Goal: Transaction & Acquisition: Download file/media

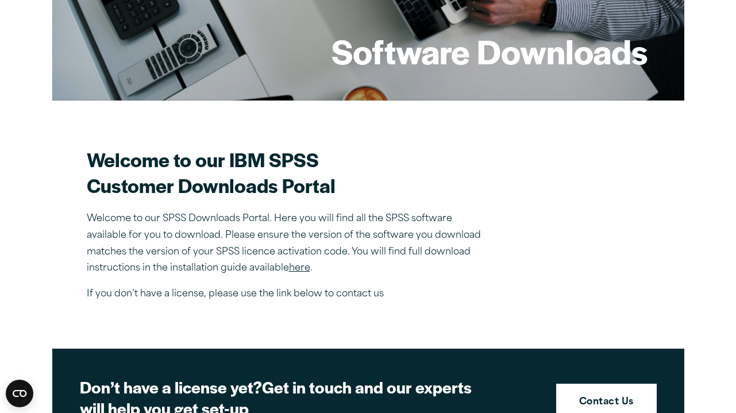
scroll to position [333, 0]
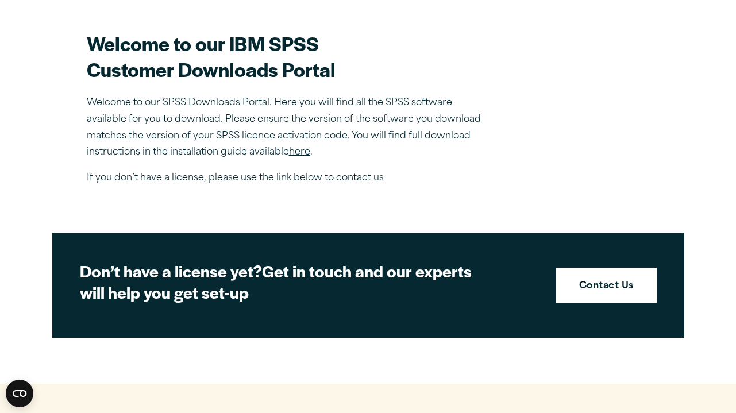
click at [295, 151] on link "here" at bounding box center [299, 152] width 21 height 9
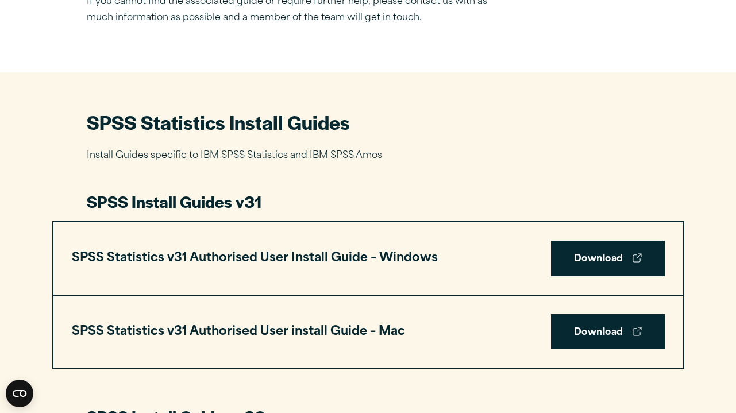
scroll to position [492, 0]
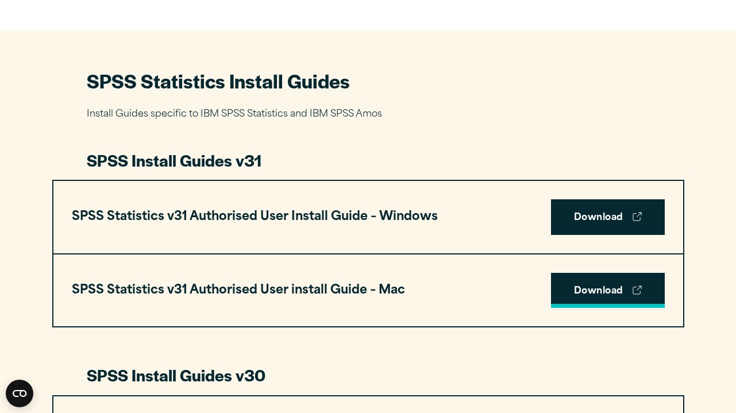
click at [582, 296] on link "Download" at bounding box center [608, 291] width 114 height 36
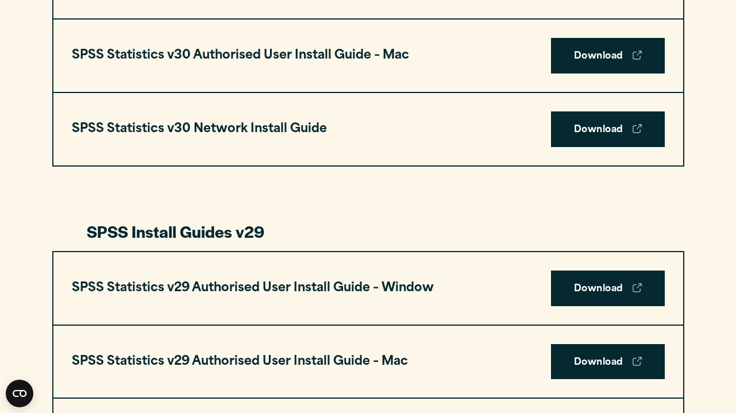
scroll to position [1042, 0]
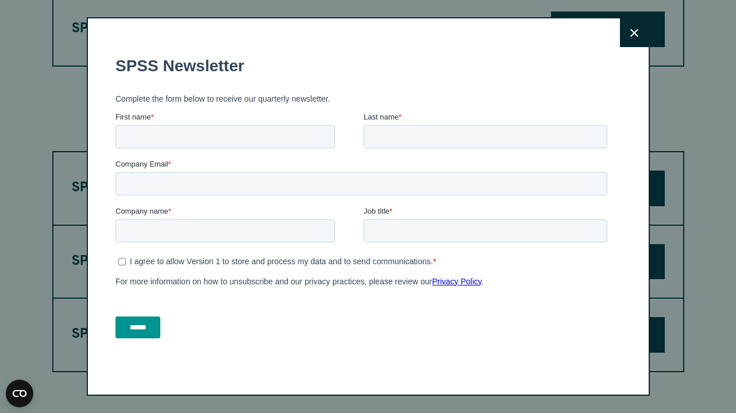
click at [637, 38] on button "Close" at bounding box center [634, 32] width 29 height 29
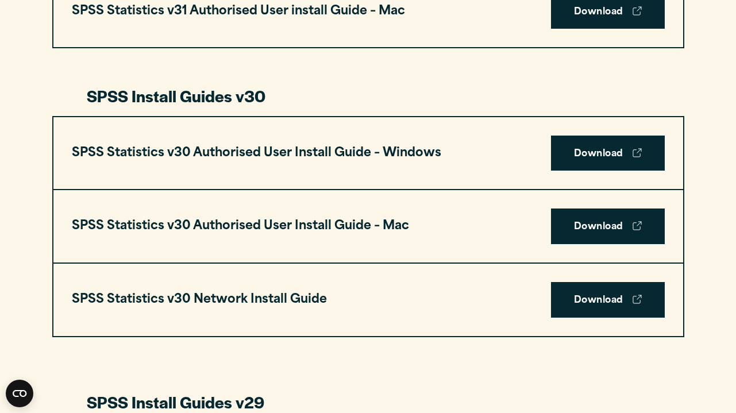
scroll to position [410, 0]
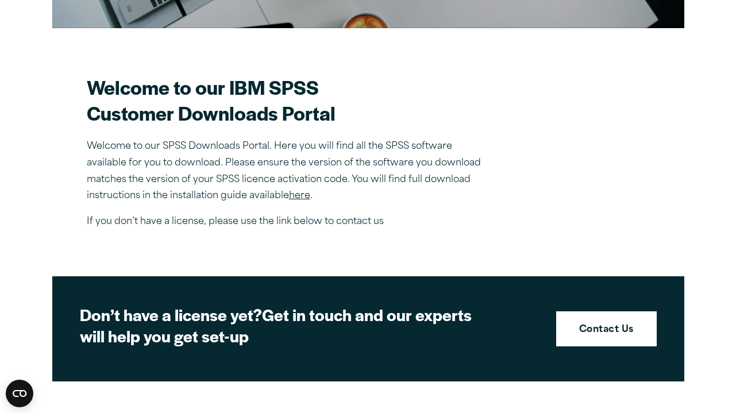
scroll to position [457, 0]
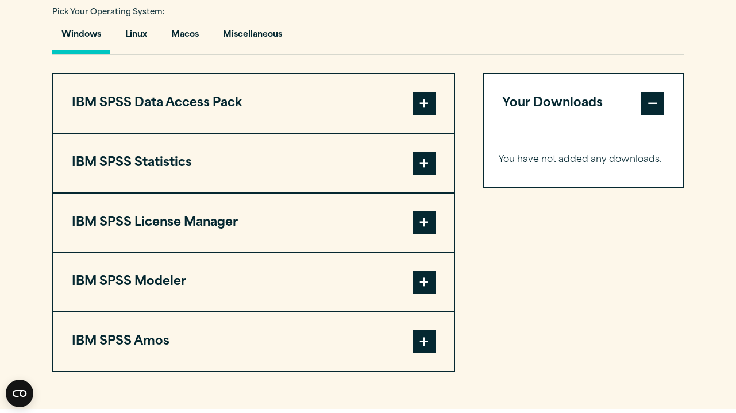
scroll to position [858, 0]
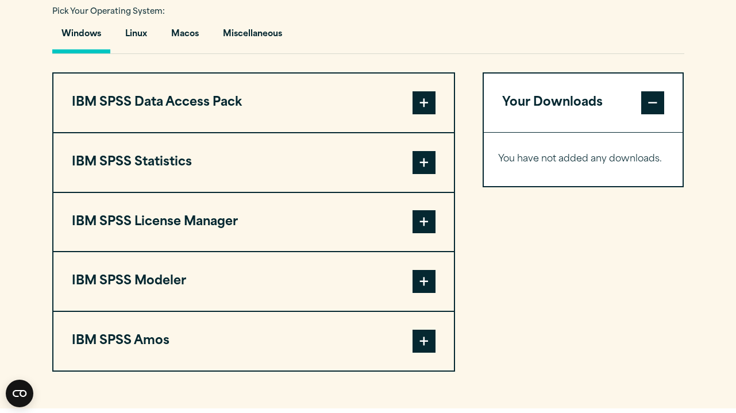
click at [415, 167] on span at bounding box center [423, 162] width 23 height 23
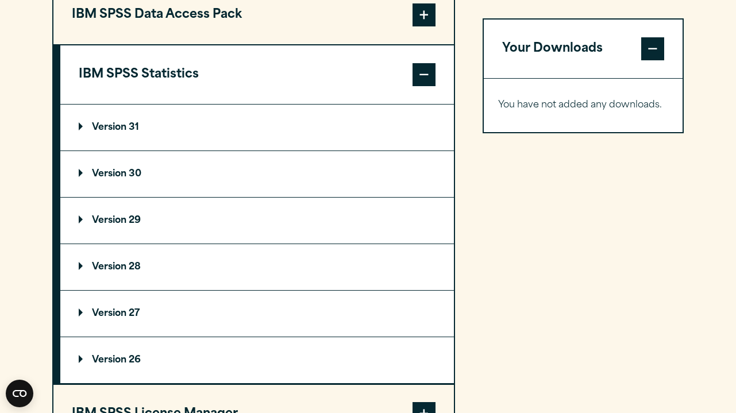
scroll to position [968, 0]
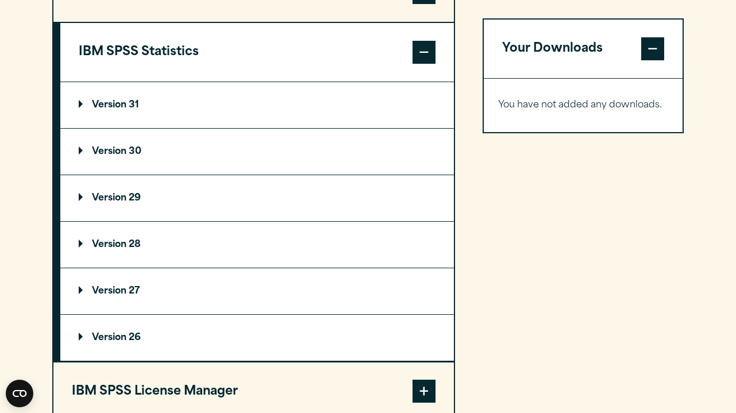
click at [79, 199] on p "Version 29" at bounding box center [110, 198] width 62 height 9
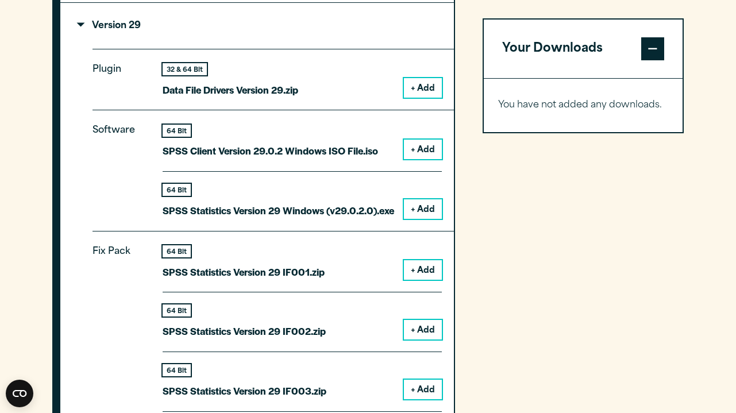
scroll to position [1141, 0]
click at [411, 154] on button "+ Add" at bounding box center [423, 149] width 38 height 20
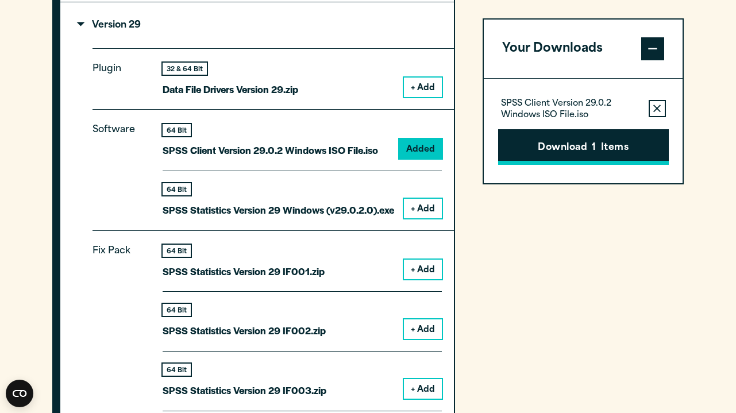
click at [554, 129] on button "Download 1 Items" at bounding box center [583, 147] width 171 height 36
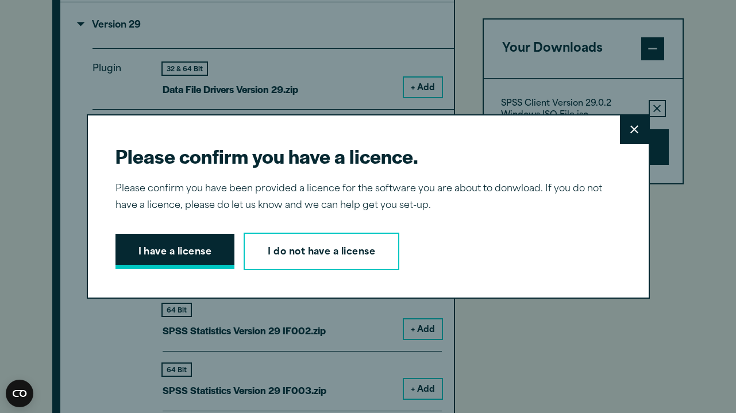
click at [200, 268] on button "I have a license" at bounding box center [174, 252] width 119 height 36
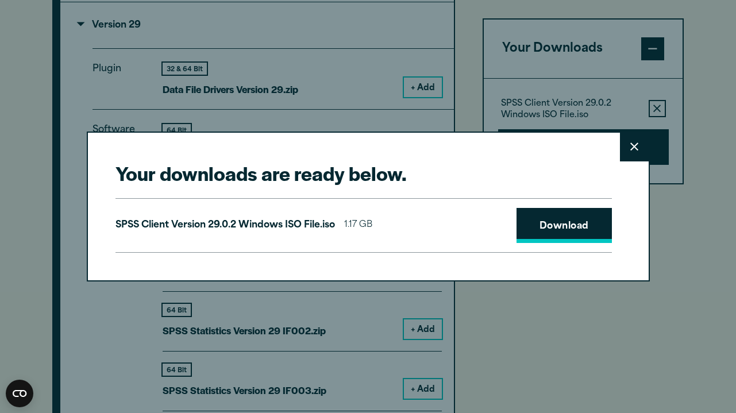
click at [578, 225] on link "Download" at bounding box center [563, 226] width 95 height 36
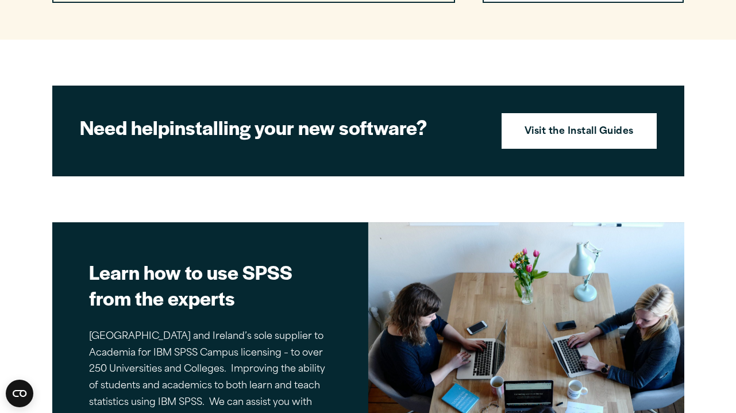
scroll to position [1264, 0]
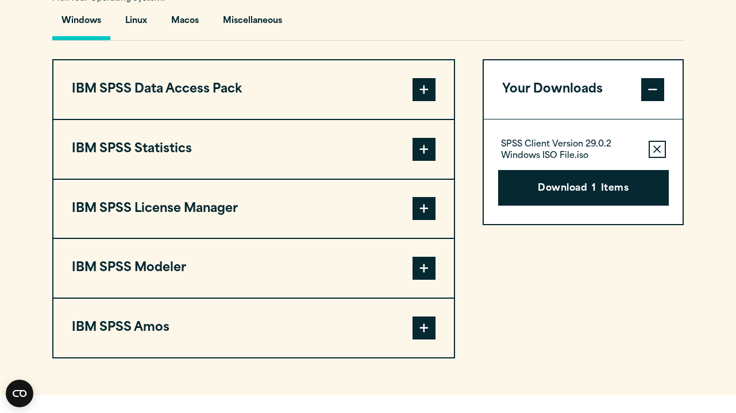
scroll to position [874, 0]
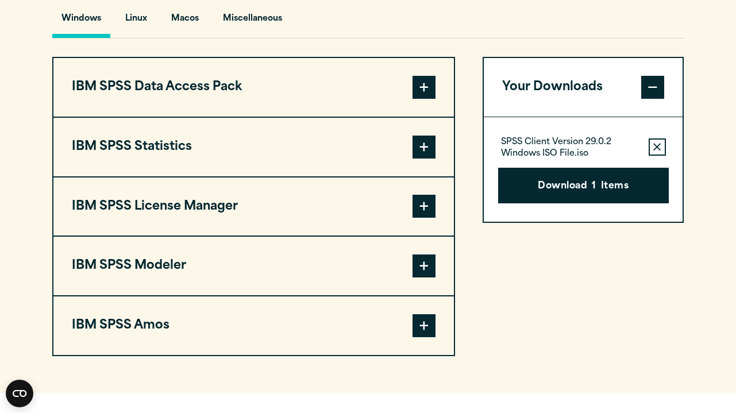
click at [425, 159] on span at bounding box center [423, 147] width 23 height 23
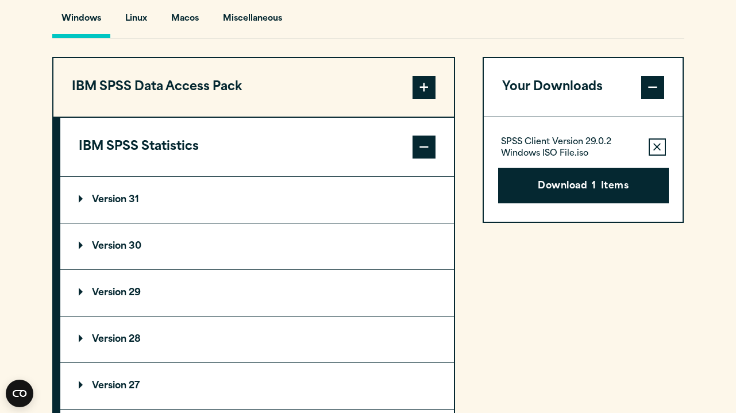
scroll to position [940, 0]
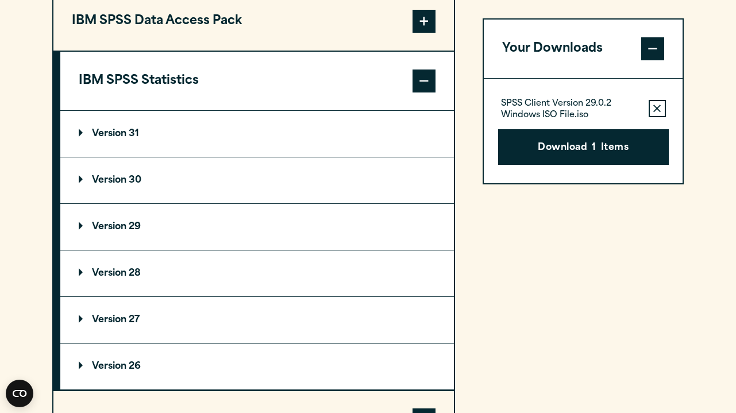
click at [78, 233] on summary "Version 29" at bounding box center [256, 227] width 393 height 46
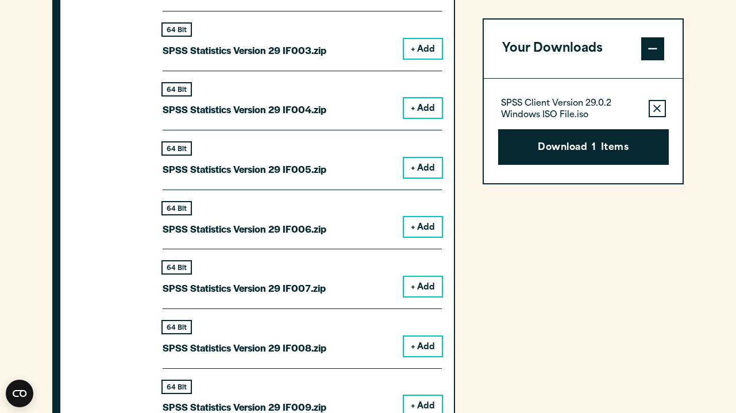
scroll to position [1312, 0]
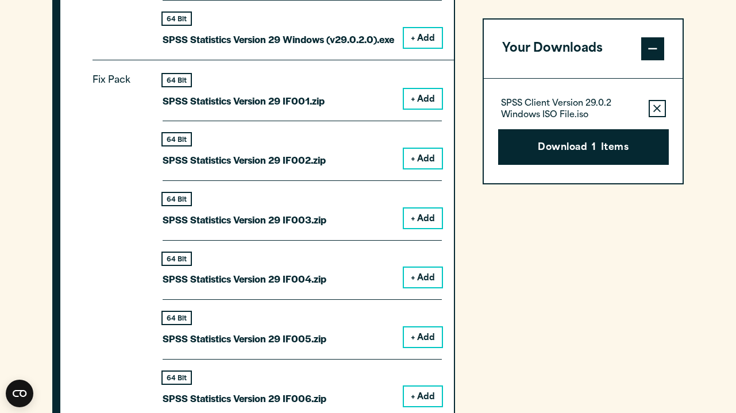
click at [419, 95] on button "+ Add" at bounding box center [423, 99] width 38 height 20
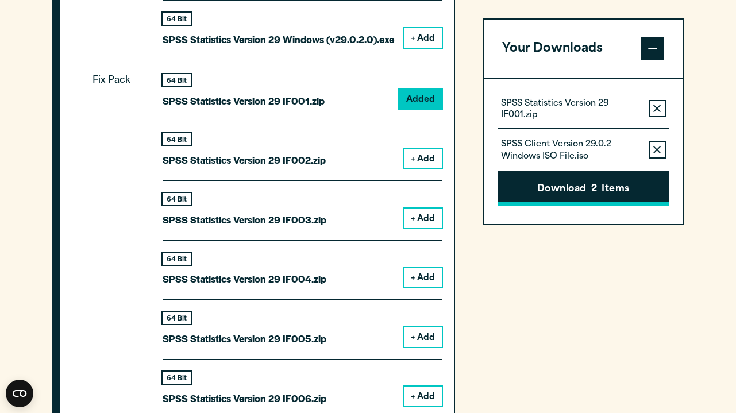
click at [550, 186] on button "Download 2 Items" at bounding box center [583, 189] width 171 height 36
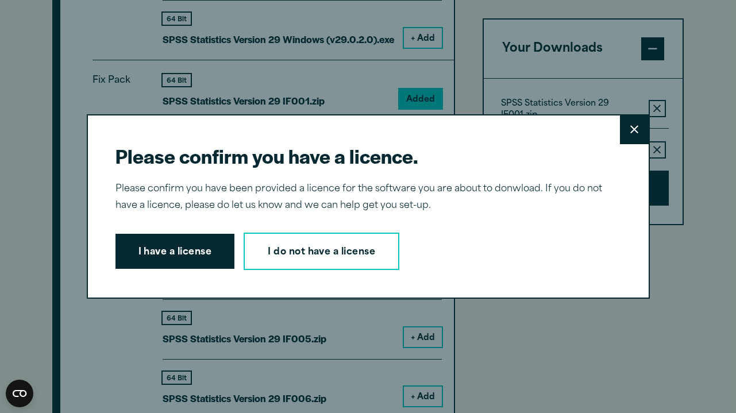
click at [638, 130] on button "Close" at bounding box center [634, 129] width 29 height 29
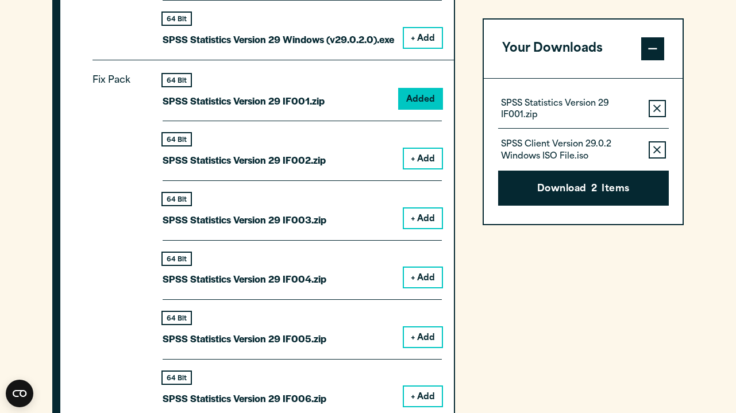
click at [660, 110] on icon "button" at bounding box center [656, 109] width 7 height 8
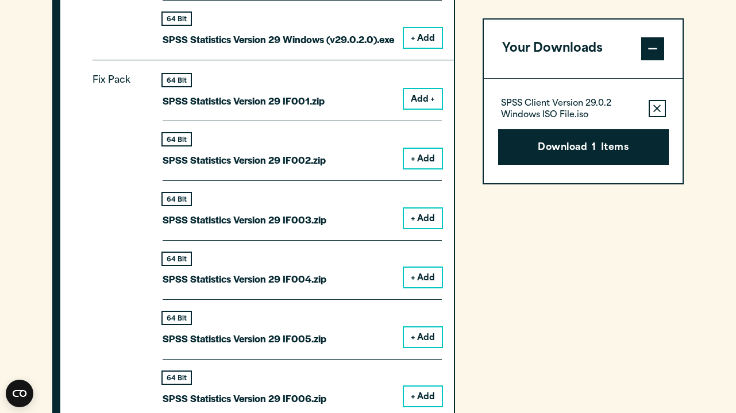
click at [657, 109] on icon "button" at bounding box center [656, 108] width 7 height 7
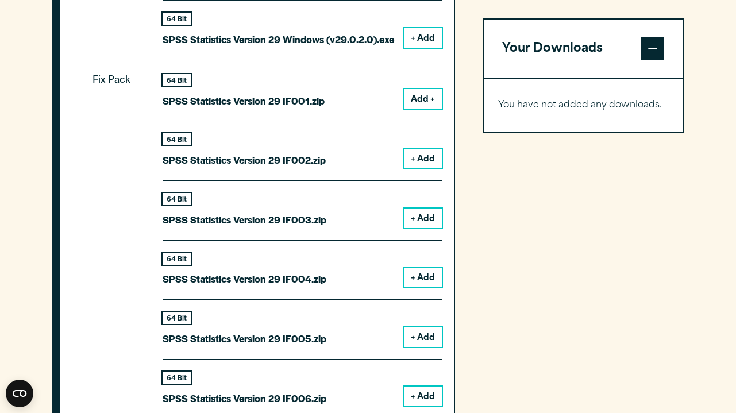
click at [405, 102] on button "Add +" at bounding box center [423, 99] width 38 height 20
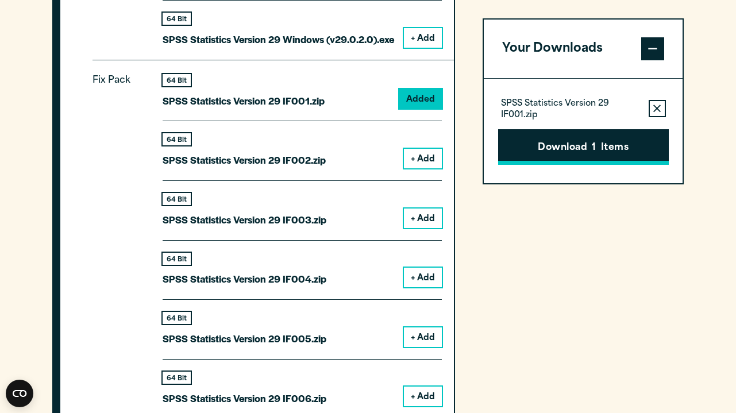
click at [578, 134] on button "Download 1 Items" at bounding box center [583, 147] width 171 height 36
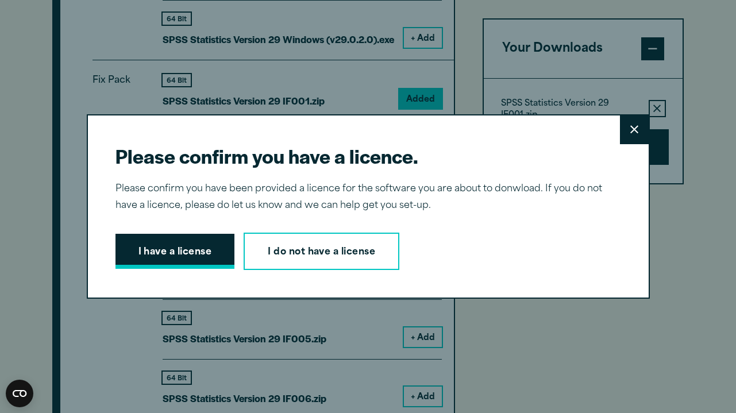
click at [161, 263] on button "I have a license" at bounding box center [174, 252] width 119 height 36
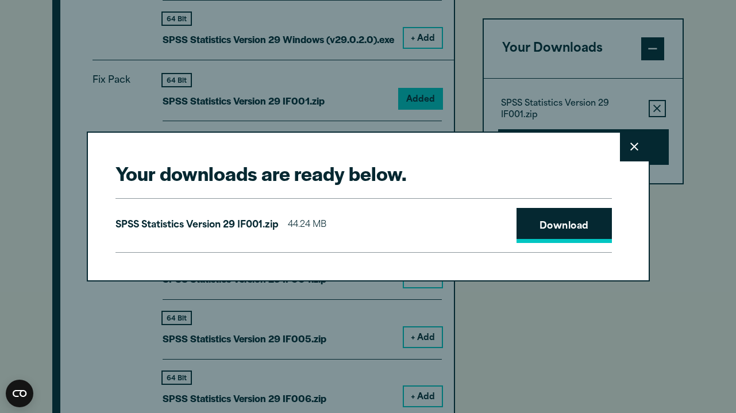
click at [544, 234] on link "Download" at bounding box center [563, 226] width 95 height 36
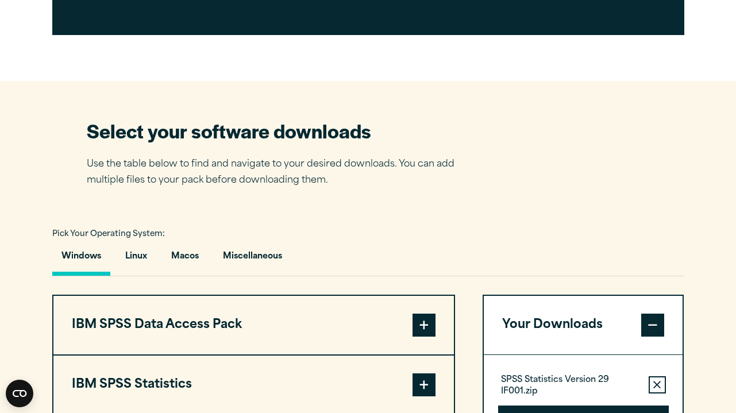
scroll to position [740, 0]
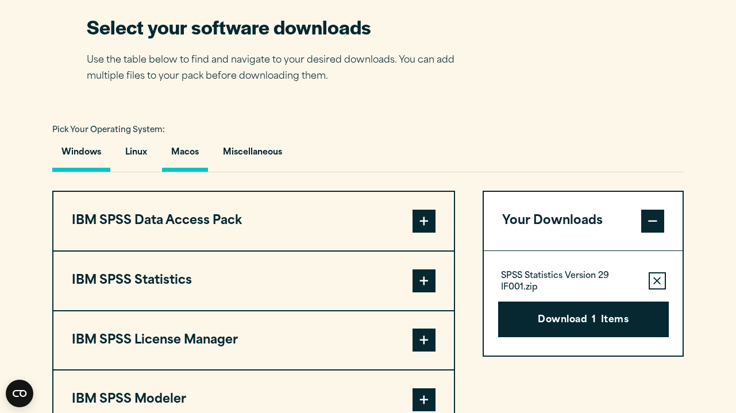
click at [185, 165] on button "Macos" at bounding box center [185, 155] width 46 height 33
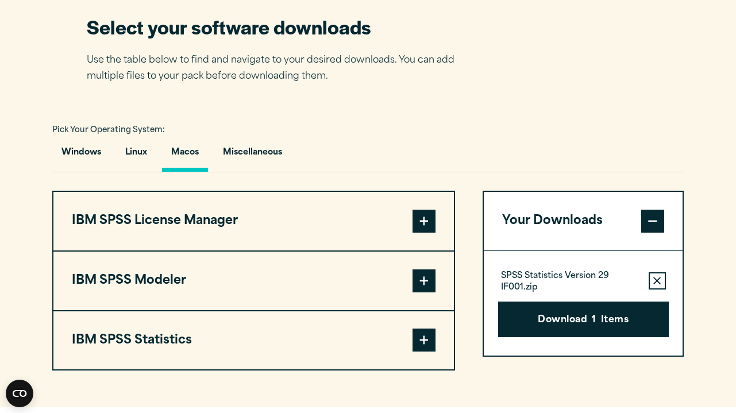
click at [238, 267] on button "IBM SPSS Modeler" at bounding box center [253, 281] width 400 height 59
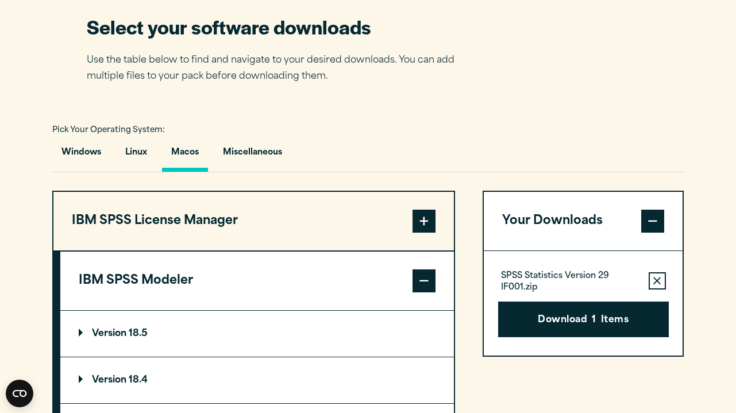
click at [238, 267] on button "IBM SPSS Modeler" at bounding box center [256, 281] width 393 height 59
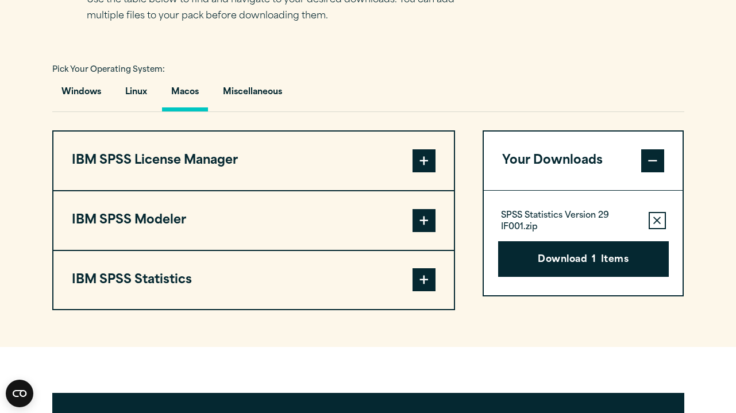
scroll to position [806, 0]
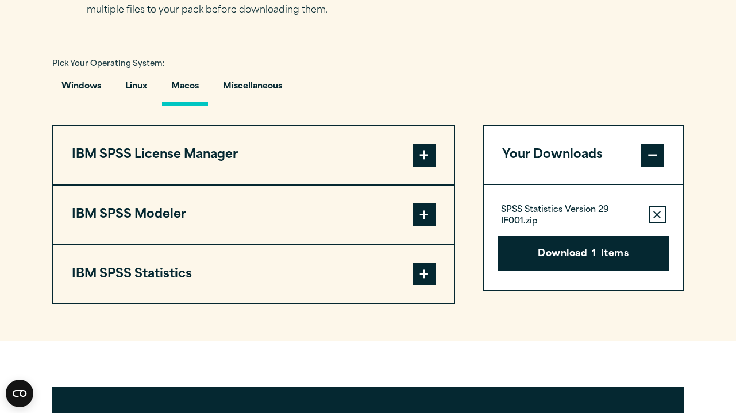
click at [241, 271] on button "IBM SPSS Statistics" at bounding box center [253, 274] width 400 height 59
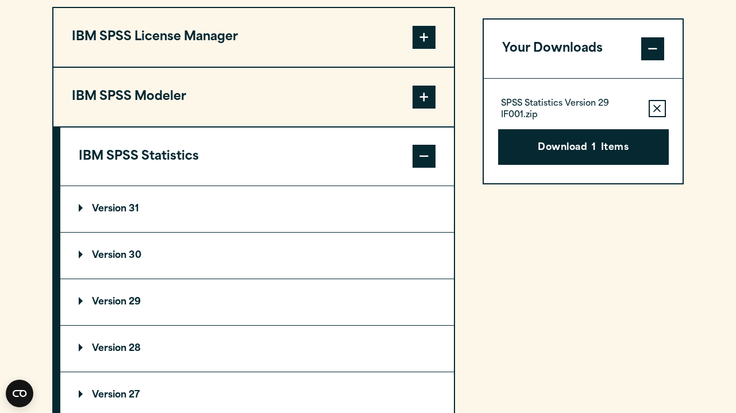
scroll to position [945, 0]
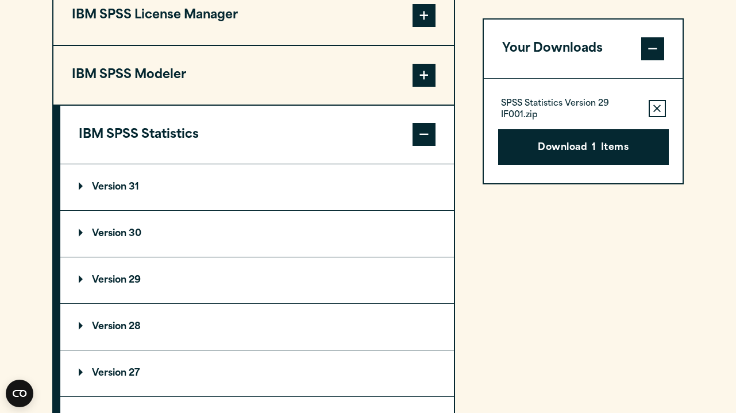
click at [81, 282] on p "Version 29" at bounding box center [110, 280] width 62 height 9
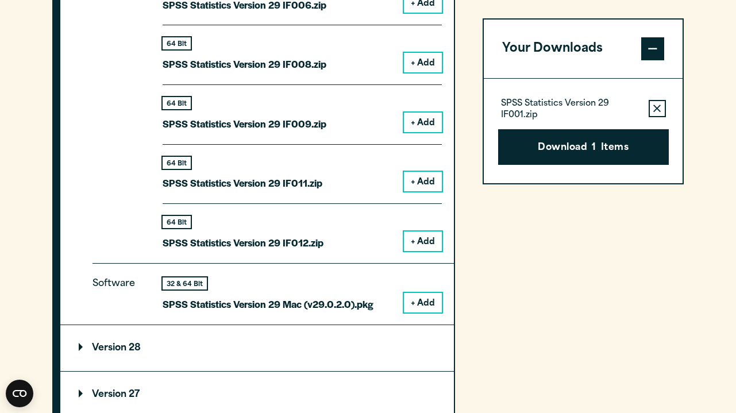
scroll to position [1528, 0]
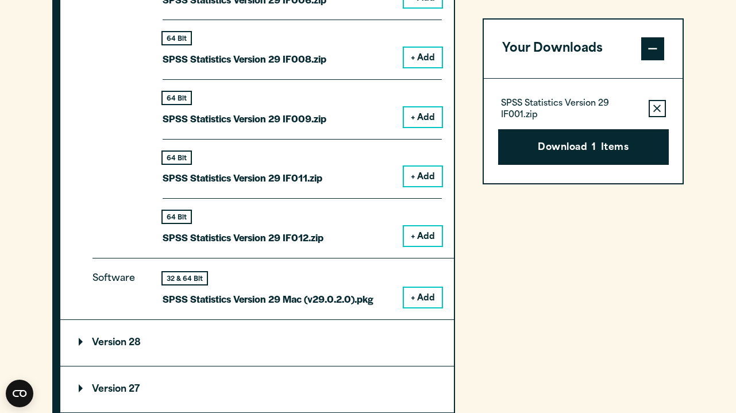
click at [420, 303] on button "+ Add" at bounding box center [423, 298] width 38 height 20
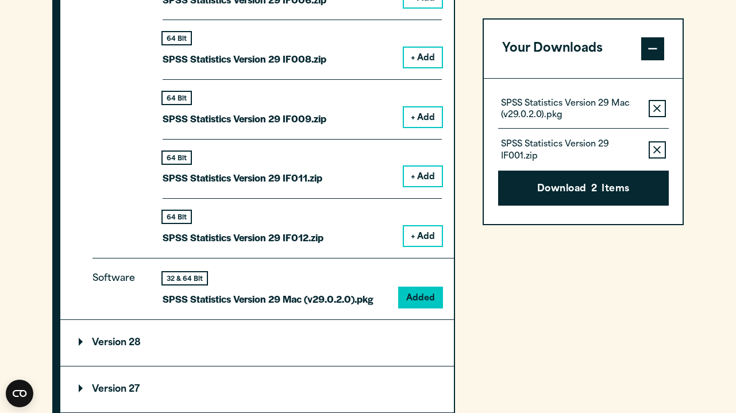
click at [663, 112] on button "Remove this item from your software download list" at bounding box center [656, 108] width 17 height 17
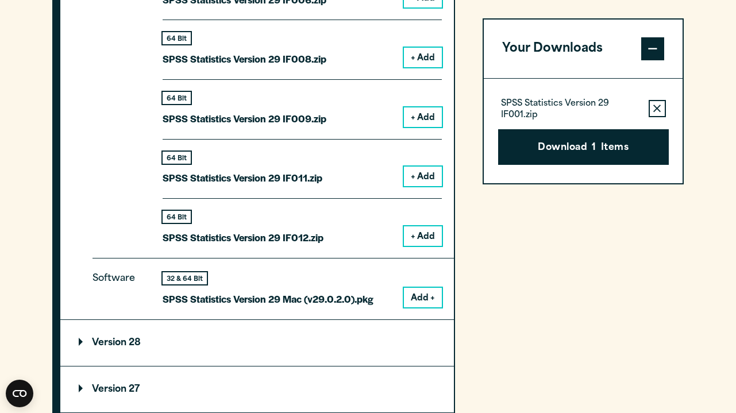
click at [663, 112] on button "Remove this item from your software download list" at bounding box center [656, 108] width 17 height 17
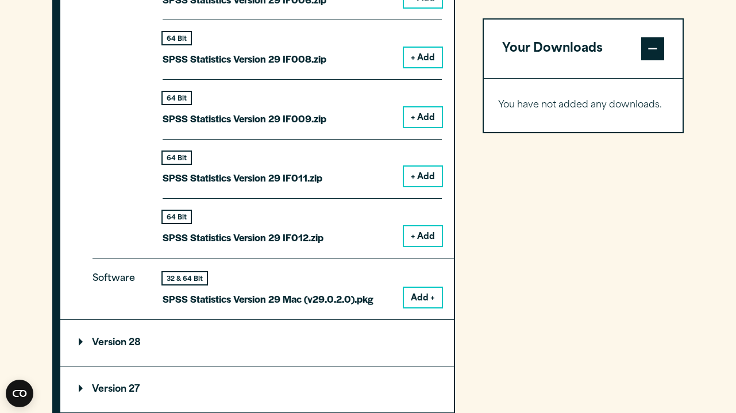
click at [420, 303] on button "Add +" at bounding box center [423, 298] width 38 height 20
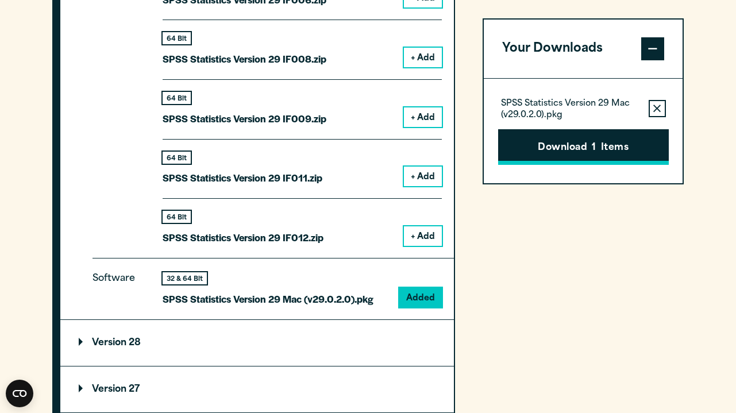
click at [557, 133] on button "Download 1 Items" at bounding box center [583, 147] width 171 height 36
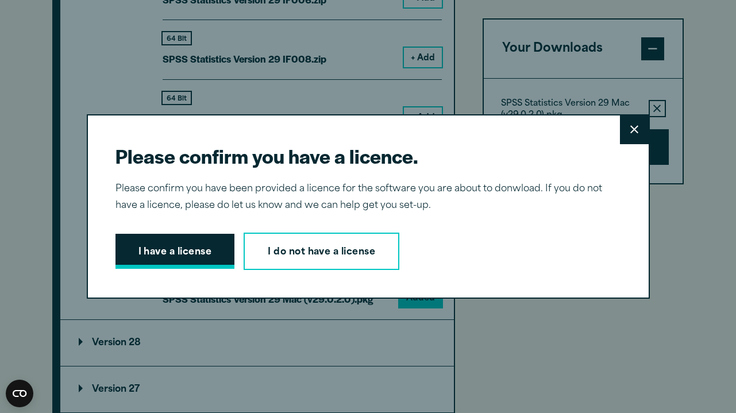
click at [211, 241] on button "I have a license" at bounding box center [174, 252] width 119 height 36
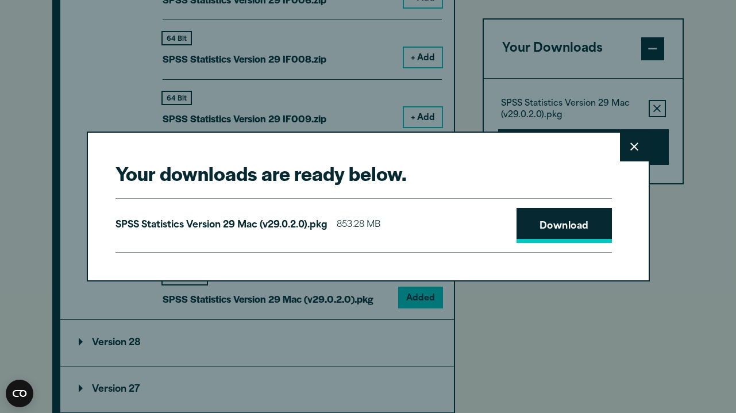
click at [558, 227] on link "Download" at bounding box center [563, 226] width 95 height 36
click at [639, 153] on button "Close" at bounding box center [634, 147] width 29 height 29
